Goal: Navigation & Orientation: Find specific page/section

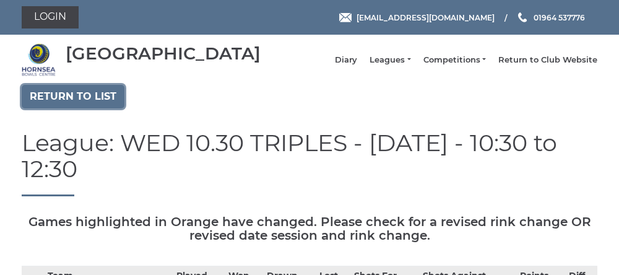
click at [83, 108] on link "Return to list" at bounding box center [73, 97] width 103 height 24
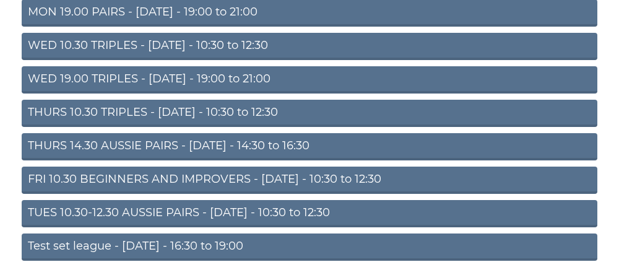
scroll to position [228, 0]
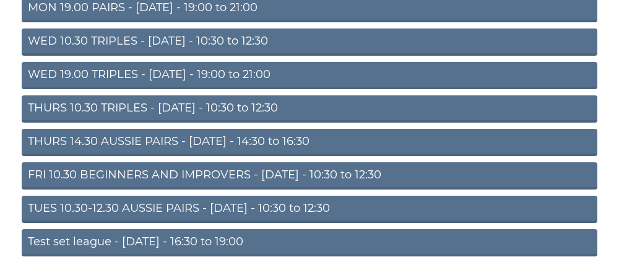
click at [89, 155] on link "THURS 14.30 AUSSIE PAIRS - [DATE] - 14:30 to 16:30" at bounding box center [310, 142] width 576 height 27
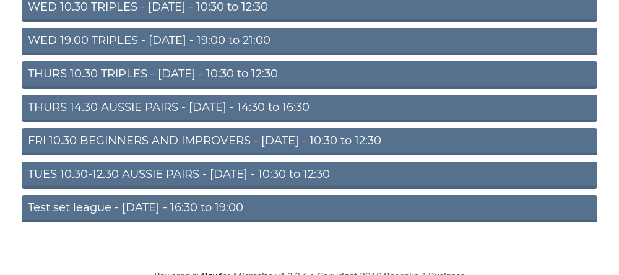
click at [135, 121] on link "THURS 14.30 AUSSIE PAIRS - [DATE] - 14:30 to 16:30" at bounding box center [310, 108] width 576 height 27
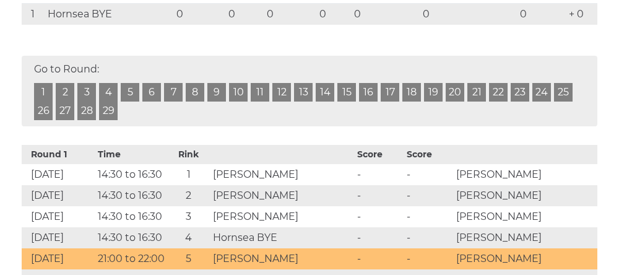
scroll to position [521, 0]
